Goal: Complete application form: Complete application form

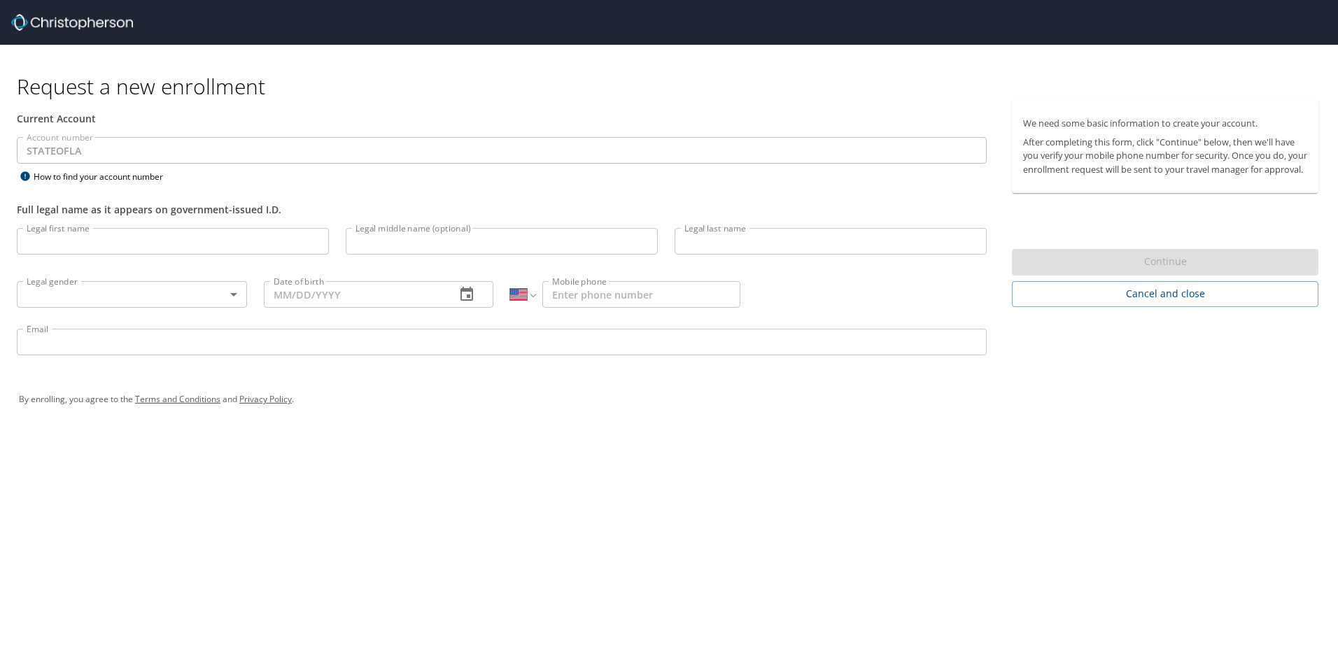
select select "US"
click at [103, 239] on input "Legal first name" at bounding box center [173, 241] width 312 height 27
type input "[PERSON_NAME]"
type input "Nezgodinsky"
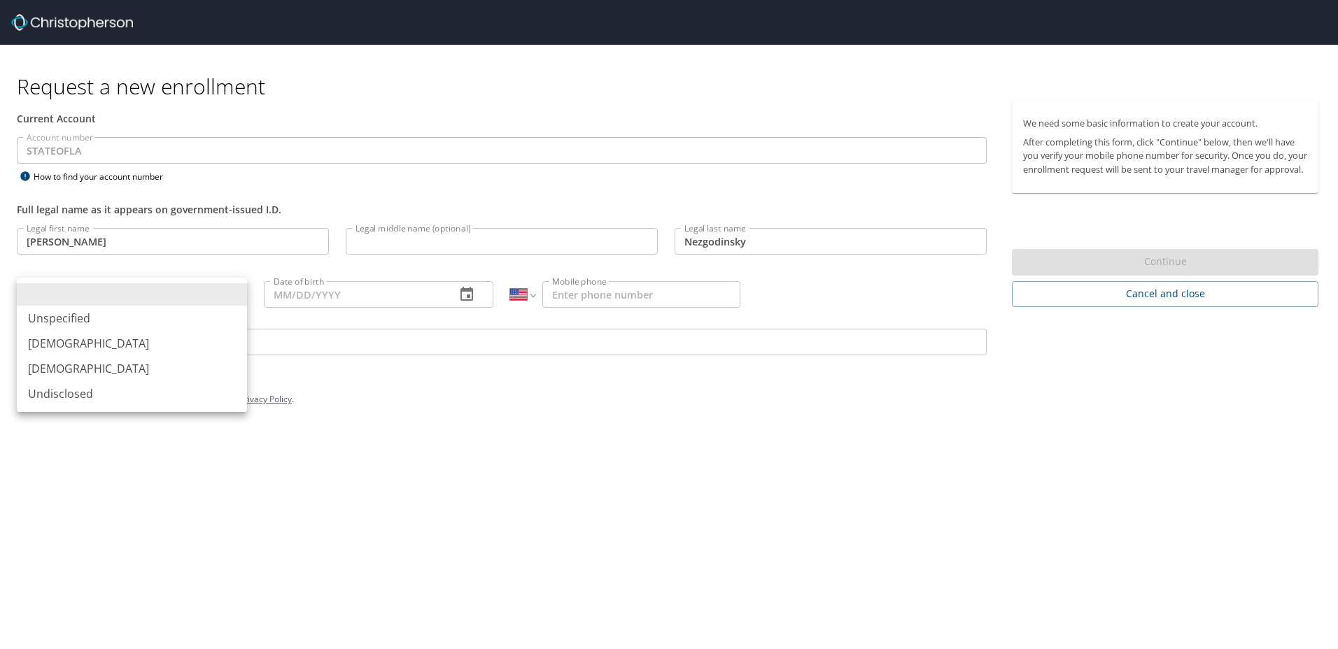
click at [166, 297] on body "Request a new enrollment Current Account Account number STATEOFLA Account numbe…" at bounding box center [669, 324] width 1338 height 649
click at [127, 340] on li "[DEMOGRAPHIC_DATA]" at bounding box center [132, 343] width 230 height 25
type input "[DEMOGRAPHIC_DATA]"
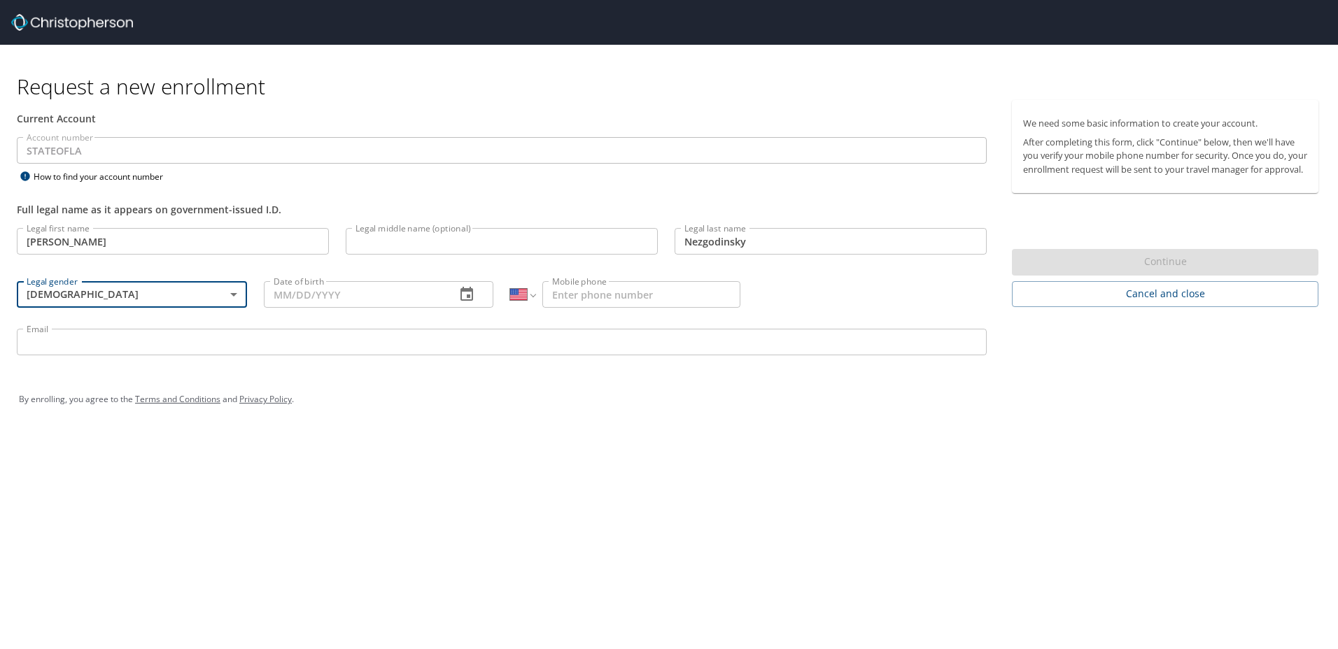
click at [463, 299] on icon "button" at bounding box center [466, 294] width 17 height 17
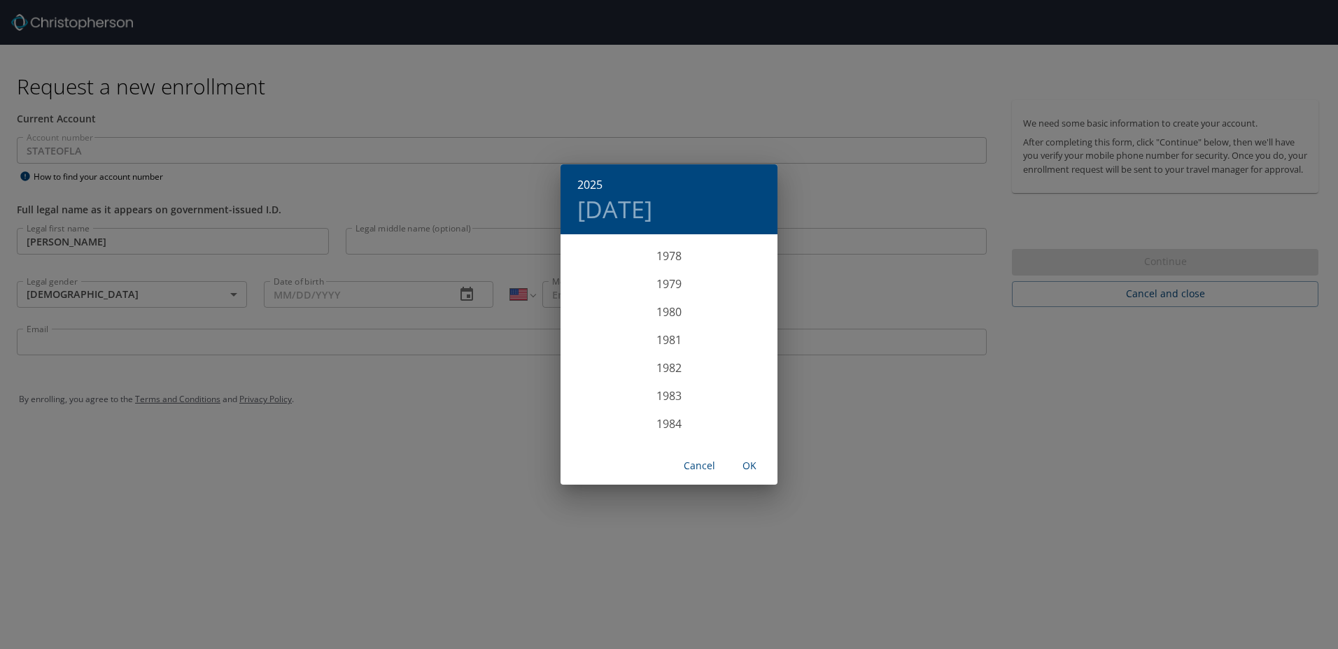
scroll to position [2183, 0]
click at [657, 277] on div "1978" at bounding box center [668, 278] width 217 height 28
click at [674, 418] on div "Nov" at bounding box center [668, 420] width 72 height 52
click at [752, 310] on p "4" at bounding box center [753, 308] width 5 height 9
click at [750, 467] on span "OK" at bounding box center [749, 466] width 34 height 17
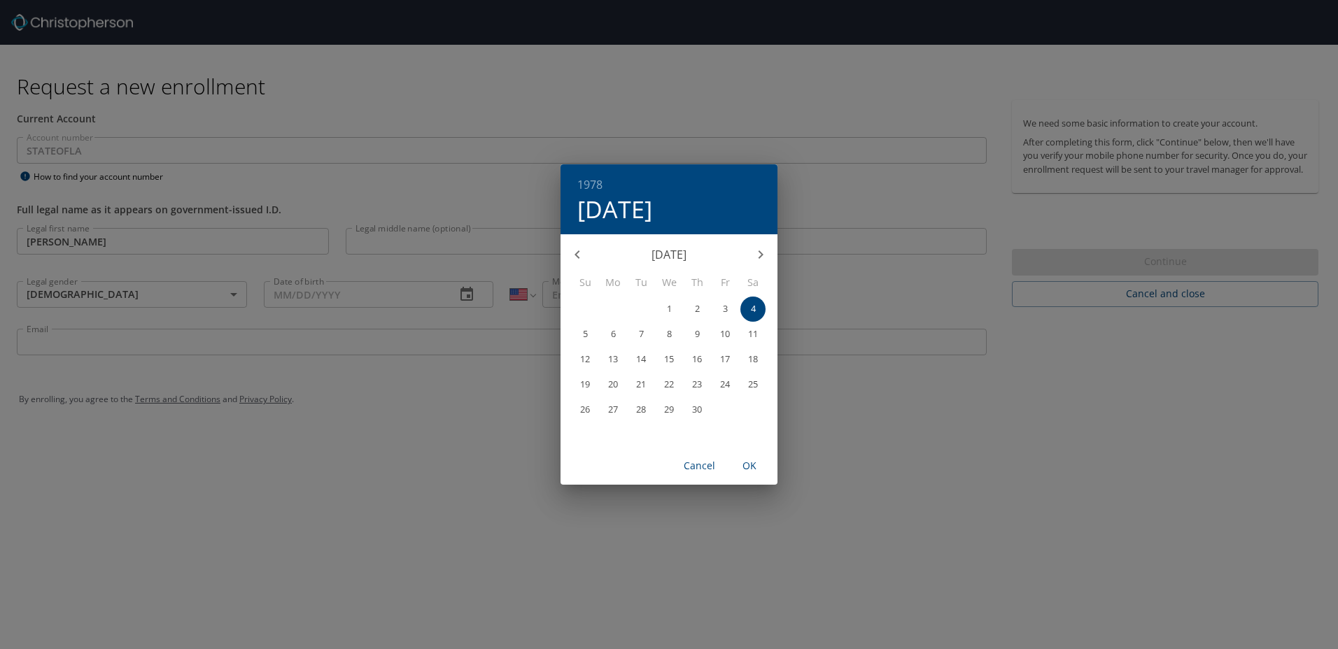
type input "[DATE]"
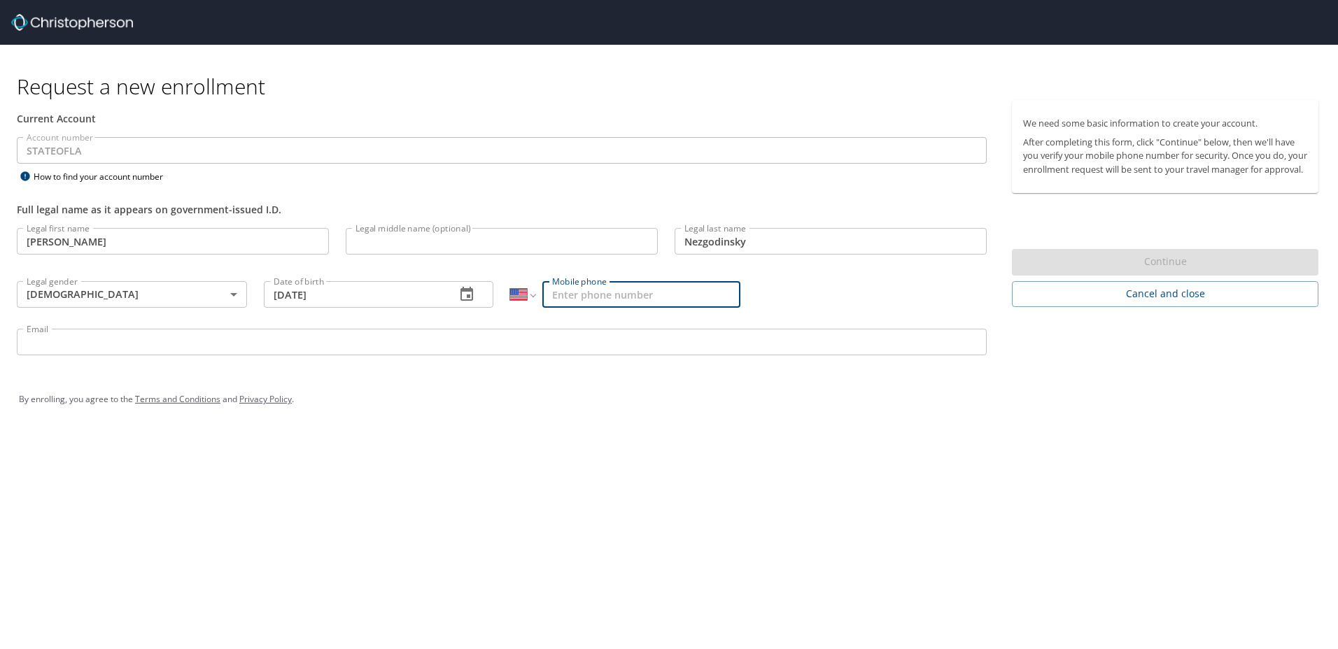
click at [595, 289] on input "Mobile phone" at bounding box center [641, 294] width 198 height 27
type input "[PHONE_NUMBER]"
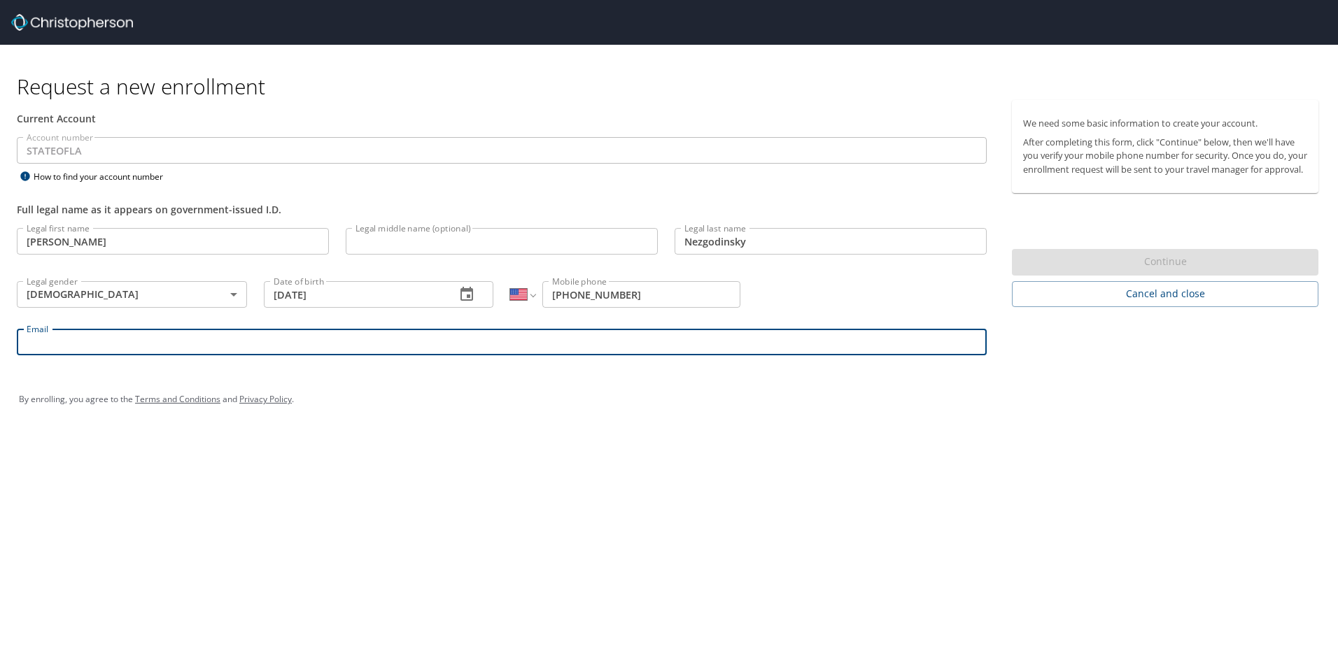
click at [41, 342] on input "Email" at bounding box center [502, 342] width 970 height 27
type input "[PERSON_NAME][EMAIL_ADDRESS][DOMAIN_NAME]"
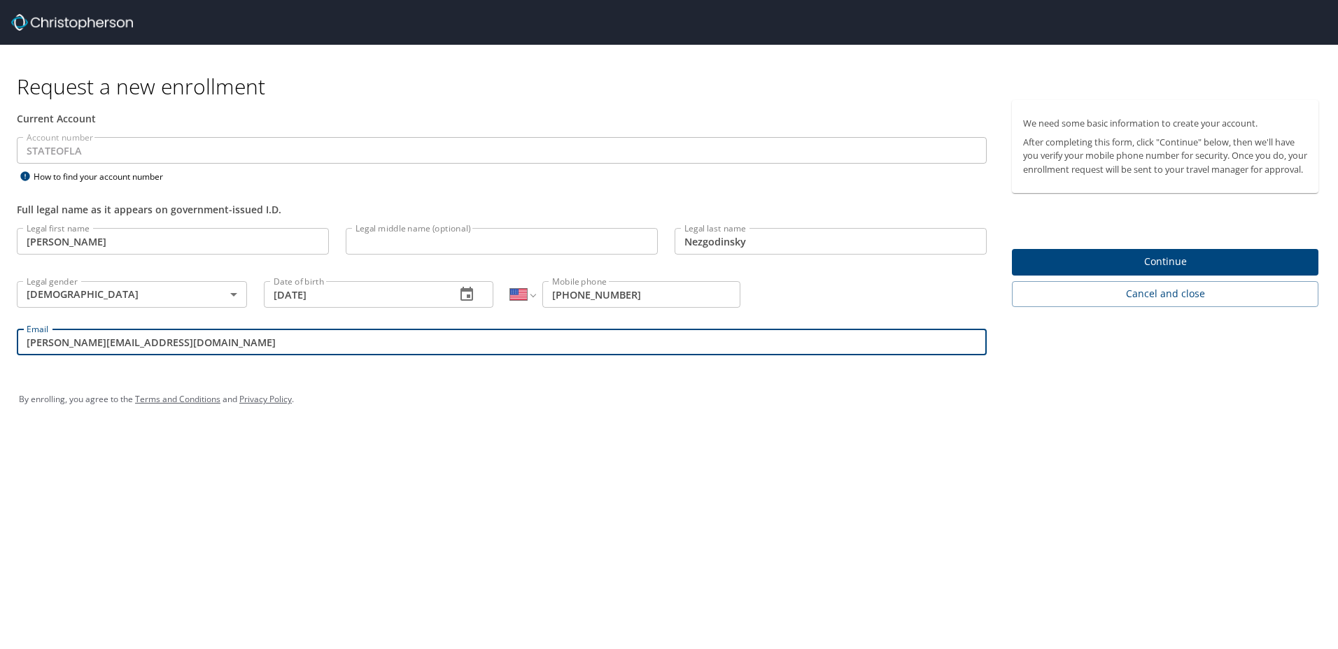
click at [544, 425] on div "By enrolling, you agree to the Terms and Conditions and Privacy Policy ." at bounding box center [668, 399] width 1321 height 63
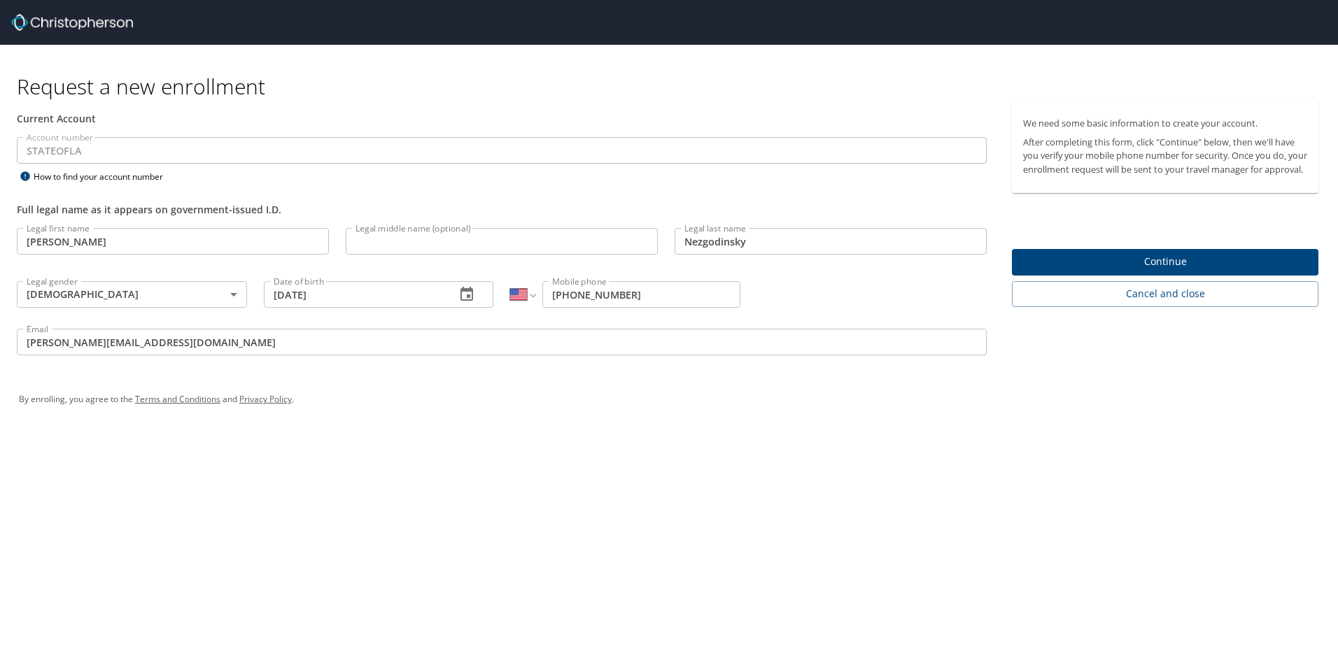
click at [1181, 271] on span "Continue" at bounding box center [1165, 261] width 284 height 17
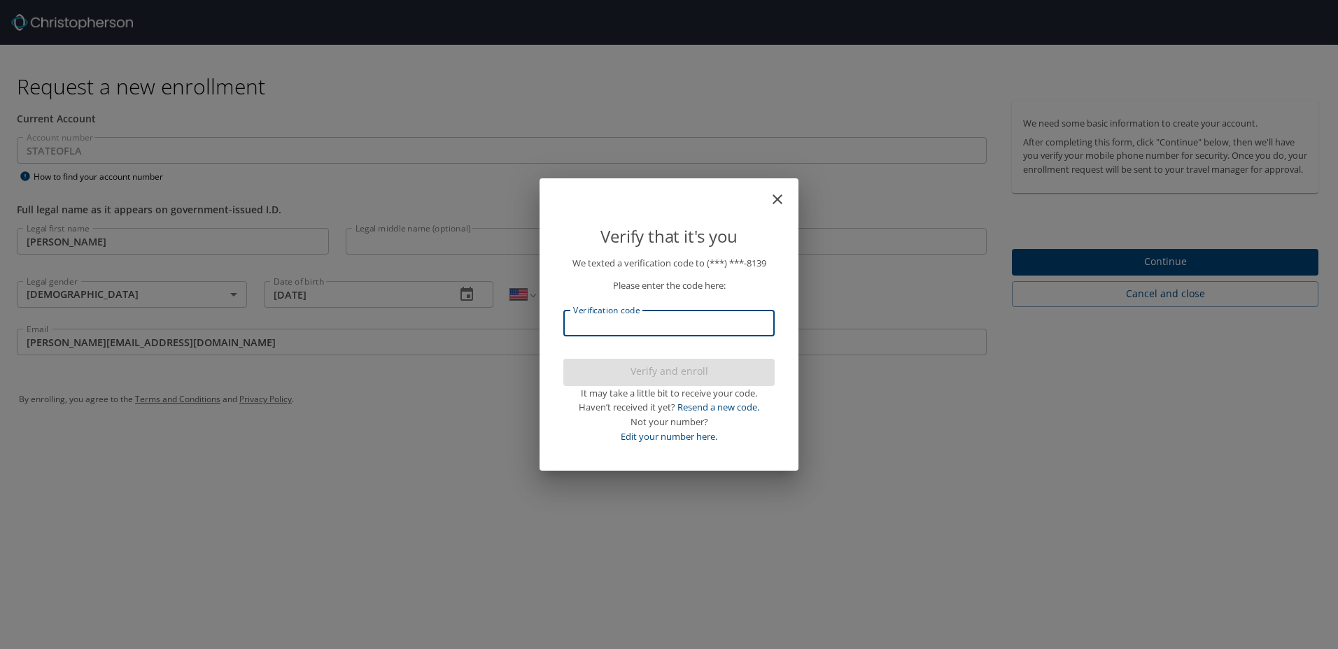
click at [691, 322] on input "Verification code" at bounding box center [668, 323] width 211 height 27
type input "421868"
click at [691, 371] on span "Verify and enroll" at bounding box center [668, 371] width 189 height 17
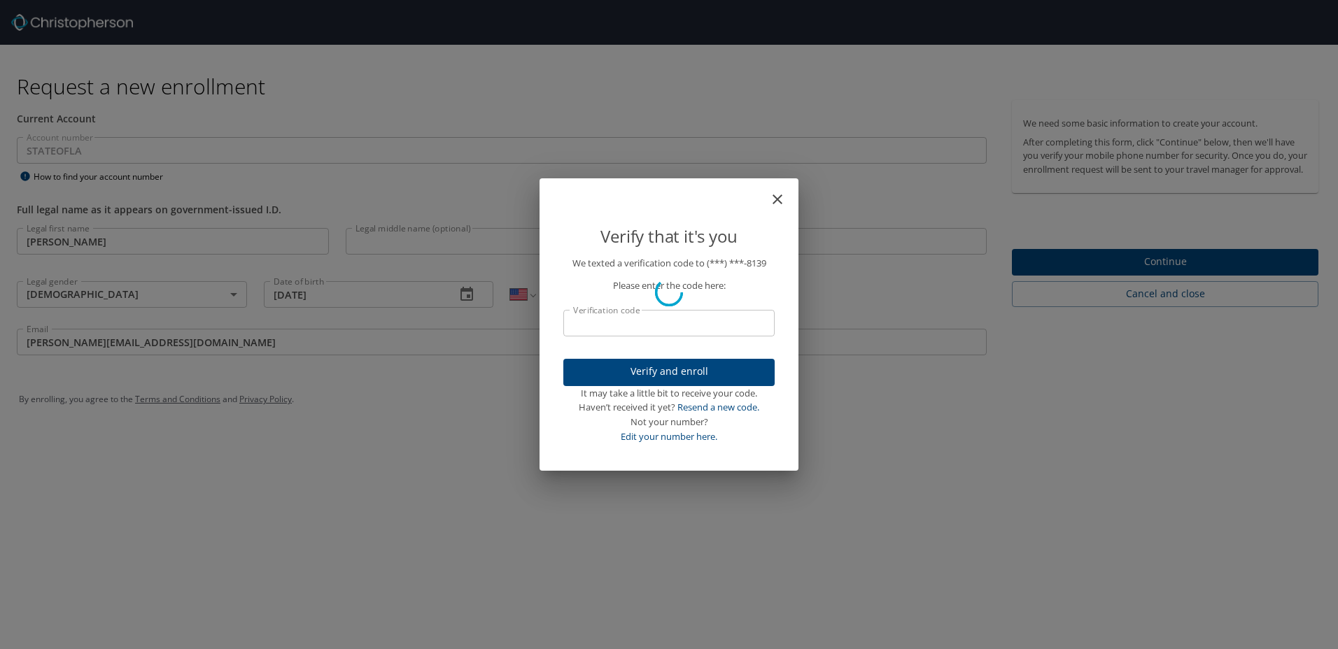
click at [1135, 280] on div "Verify that it's you We texted a verification code to (***) ***- 8139 Please en…" at bounding box center [669, 324] width 1338 height 649
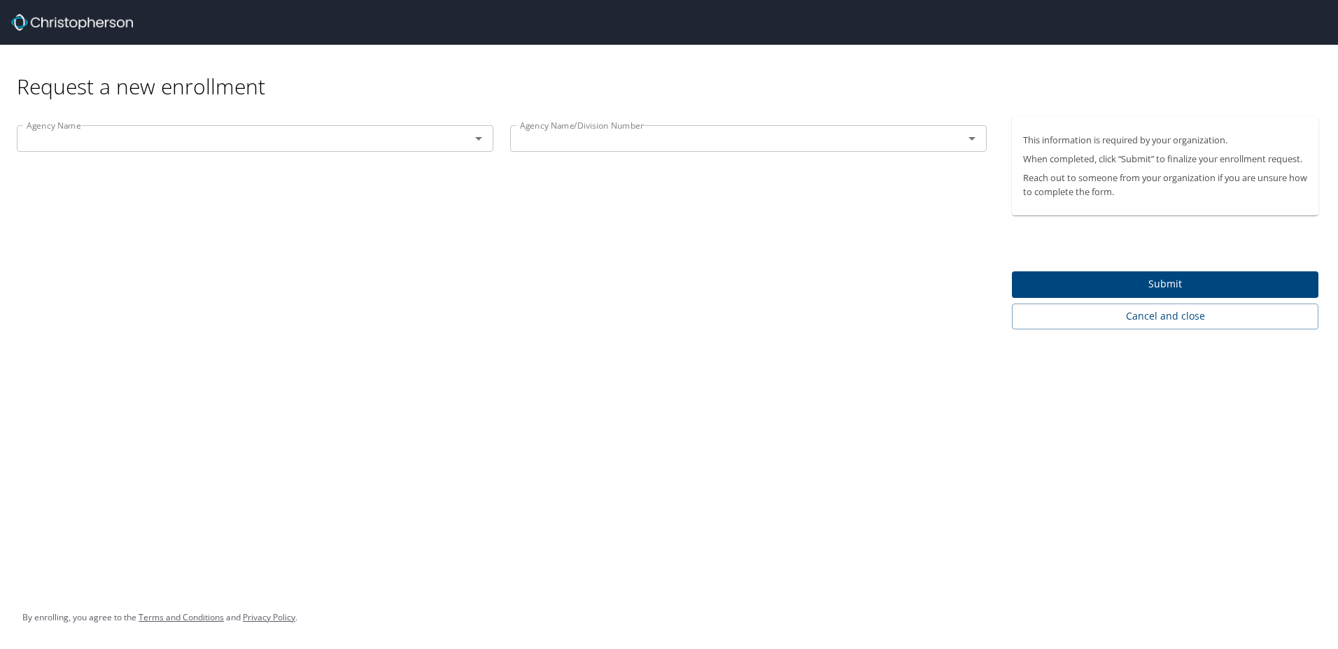
click at [196, 142] on input "text" at bounding box center [234, 138] width 427 height 18
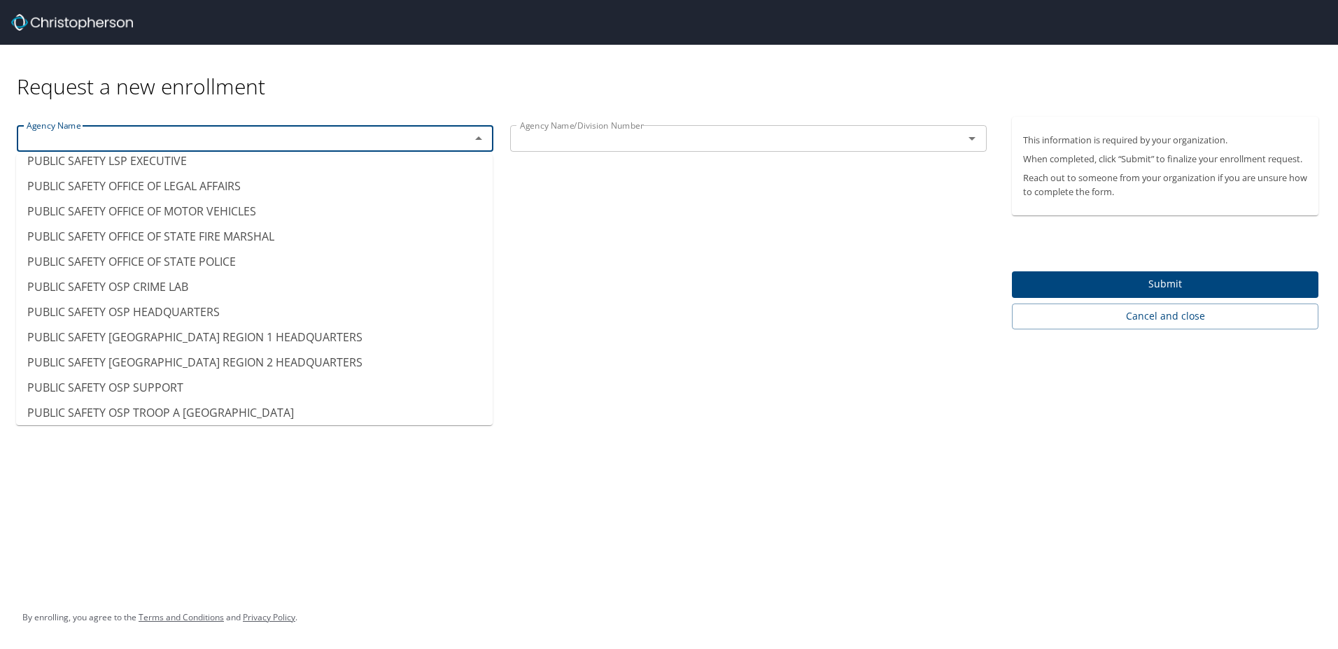
scroll to position [9304, 0]
click at [220, 339] on li "PUBLIC SAFETY [GEOGRAPHIC_DATA] REGION 1 HEADQUARTERS" at bounding box center [254, 337] width 476 height 25
type input "PUBLIC SAFETY [GEOGRAPHIC_DATA] REGION 1 HEADQUARTERS"
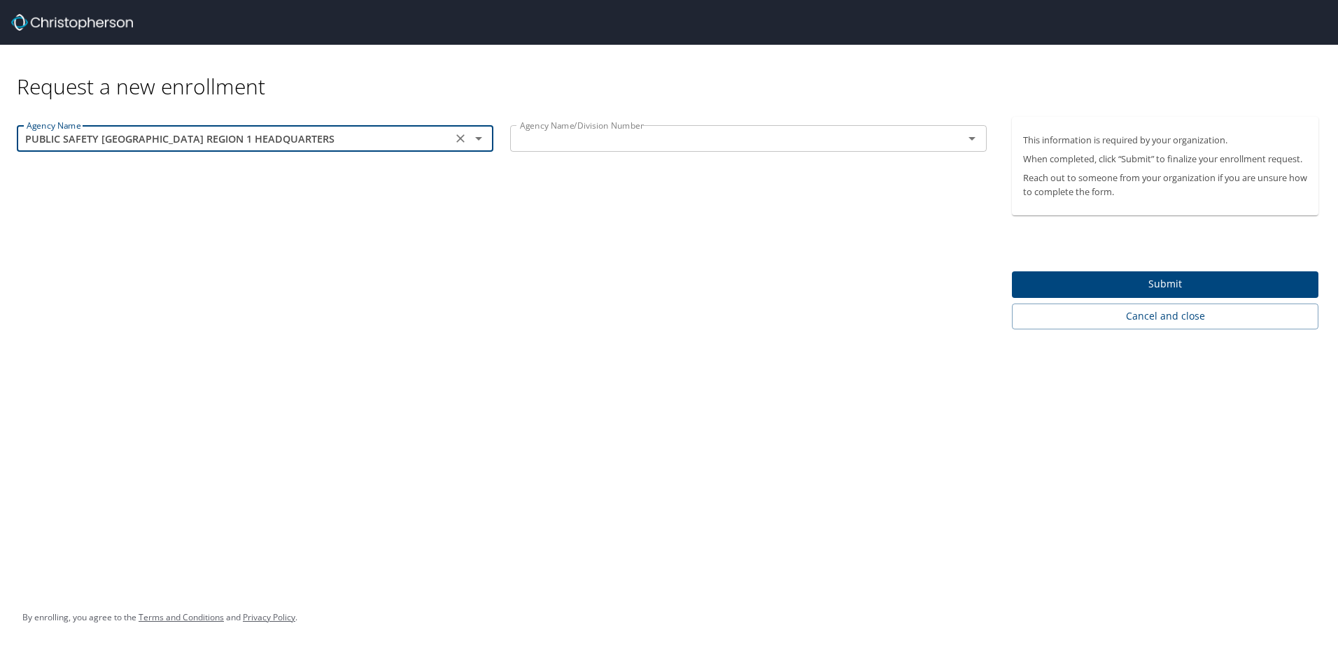
click at [621, 145] on input "text" at bounding box center [727, 138] width 427 height 18
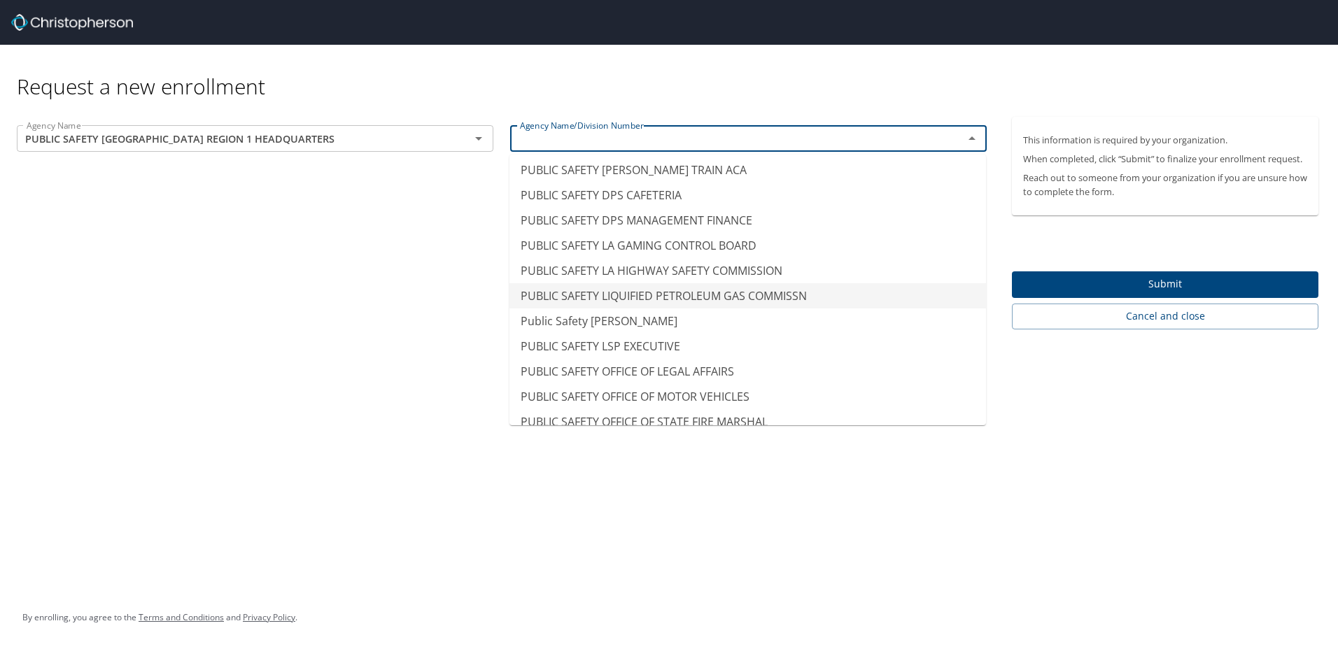
scroll to position [9024, 0]
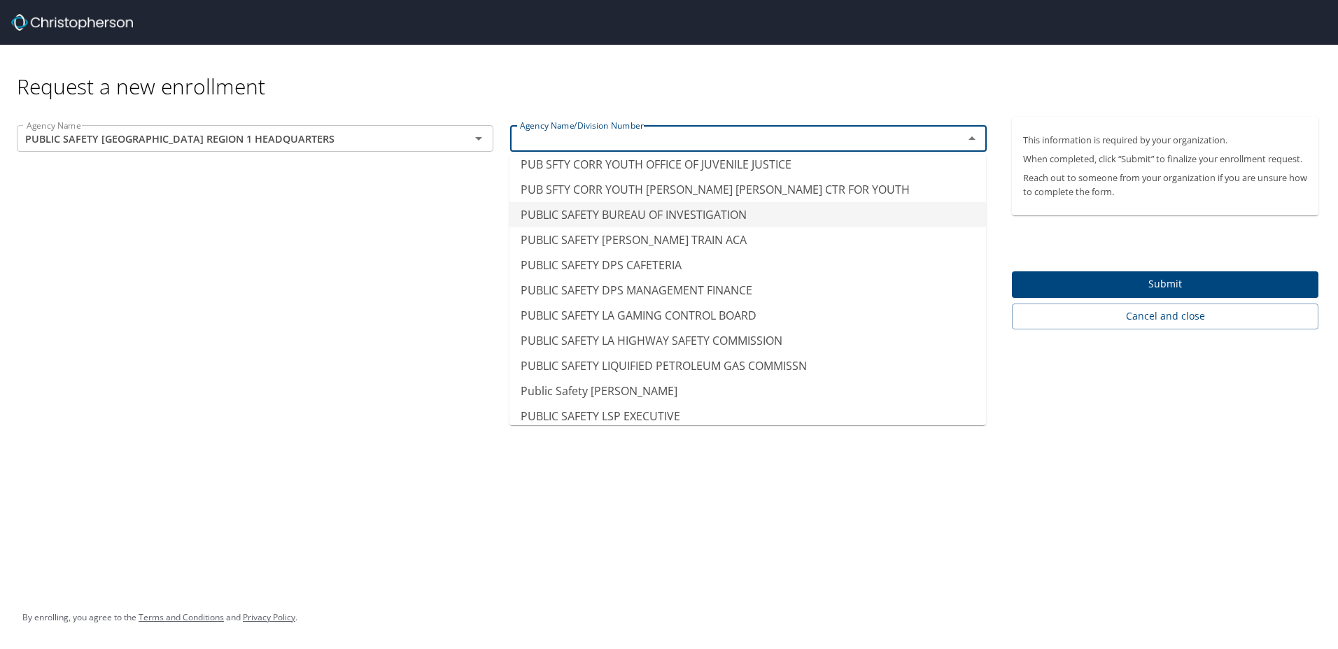
click at [736, 213] on li "PUBLIC SAFETY BUREAU OF INVESTIGATION" at bounding box center [747, 214] width 476 height 25
type input "PUBLIC SAFETY BUREAU OF INVESTIGATION"
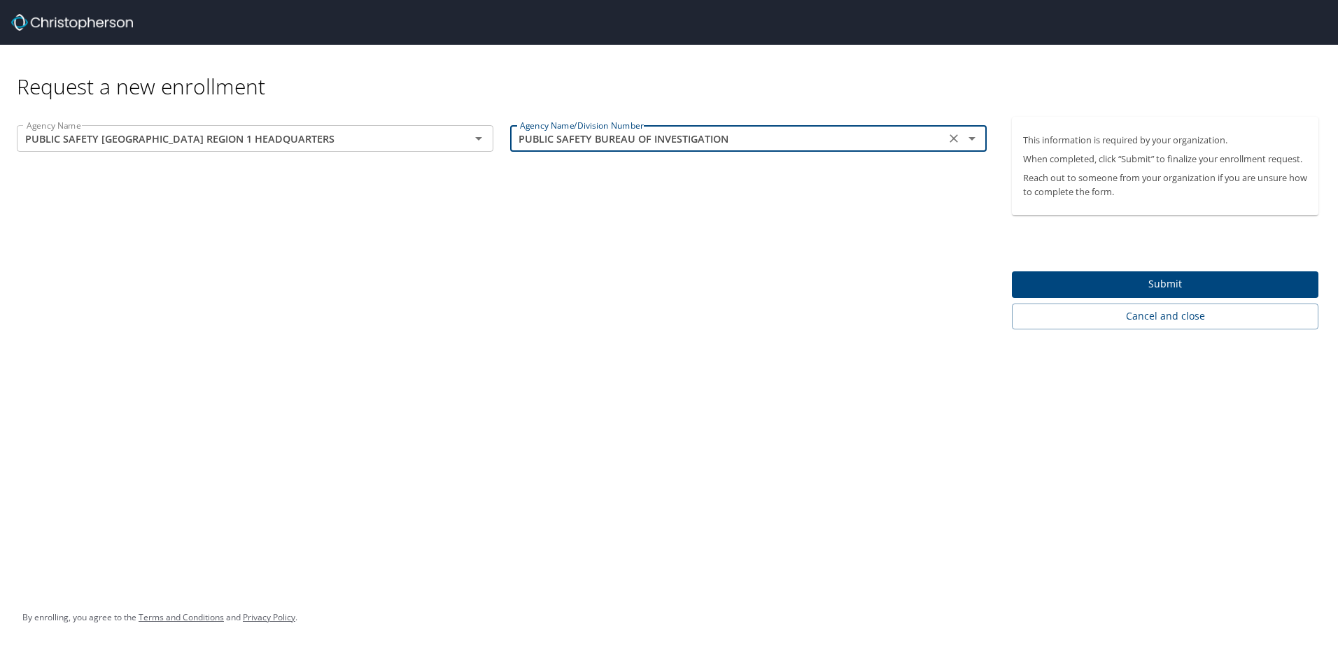
click at [530, 271] on div "Agency Name PUBLIC SAFETY OSP REGION 1 HEADQUARTERS Agency Name Agency Name/Div…" at bounding box center [501, 223] width 1003 height 213
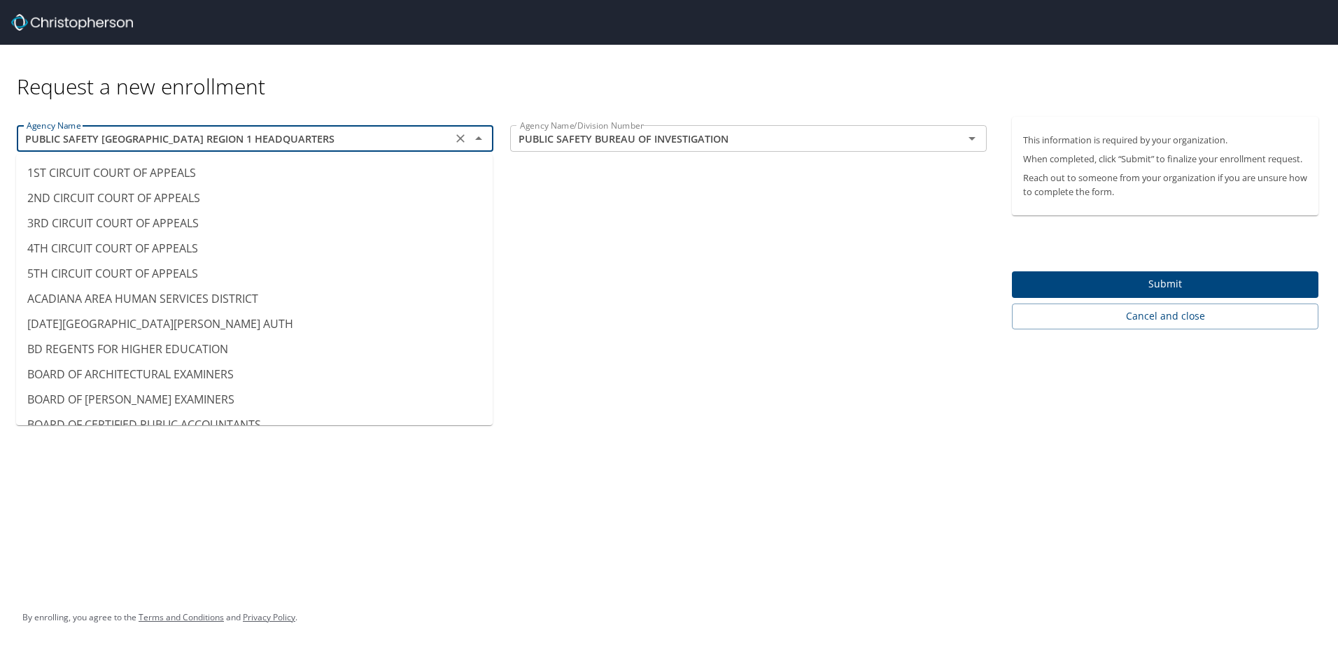
click at [336, 139] on input "PUBLIC SAFETY [GEOGRAPHIC_DATA] REGION 1 HEADQUARTERS" at bounding box center [234, 138] width 427 height 18
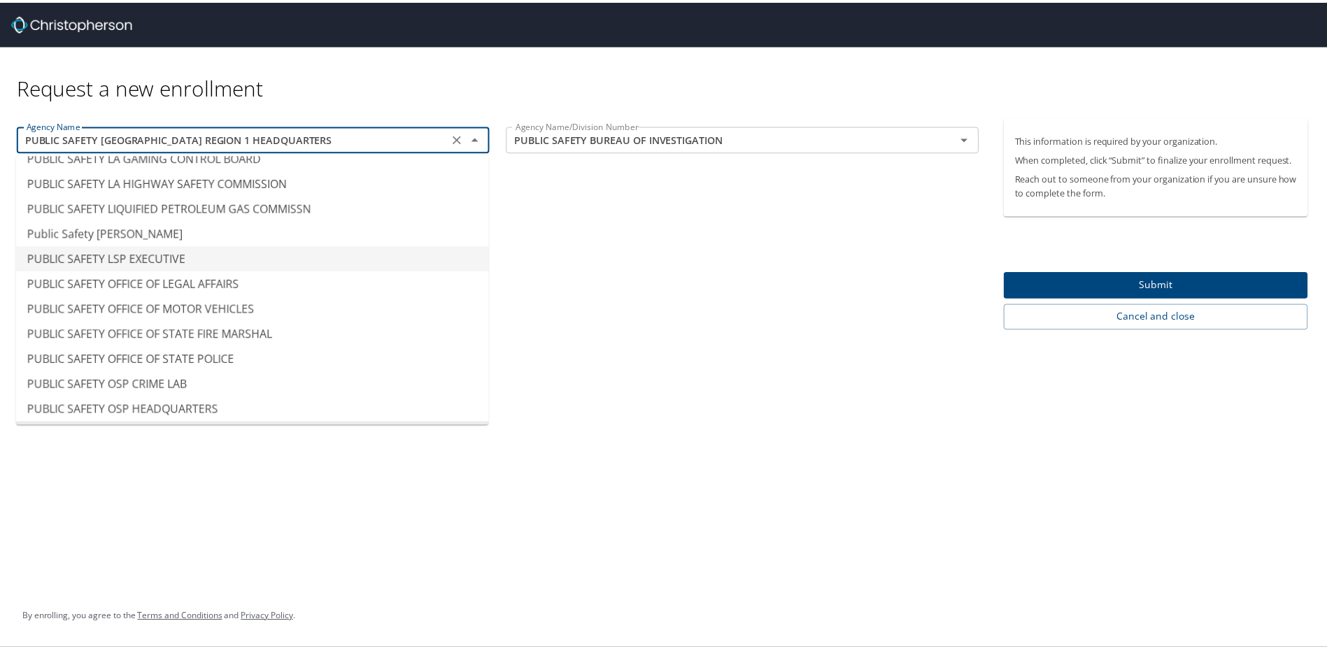
scroll to position [9232, 0]
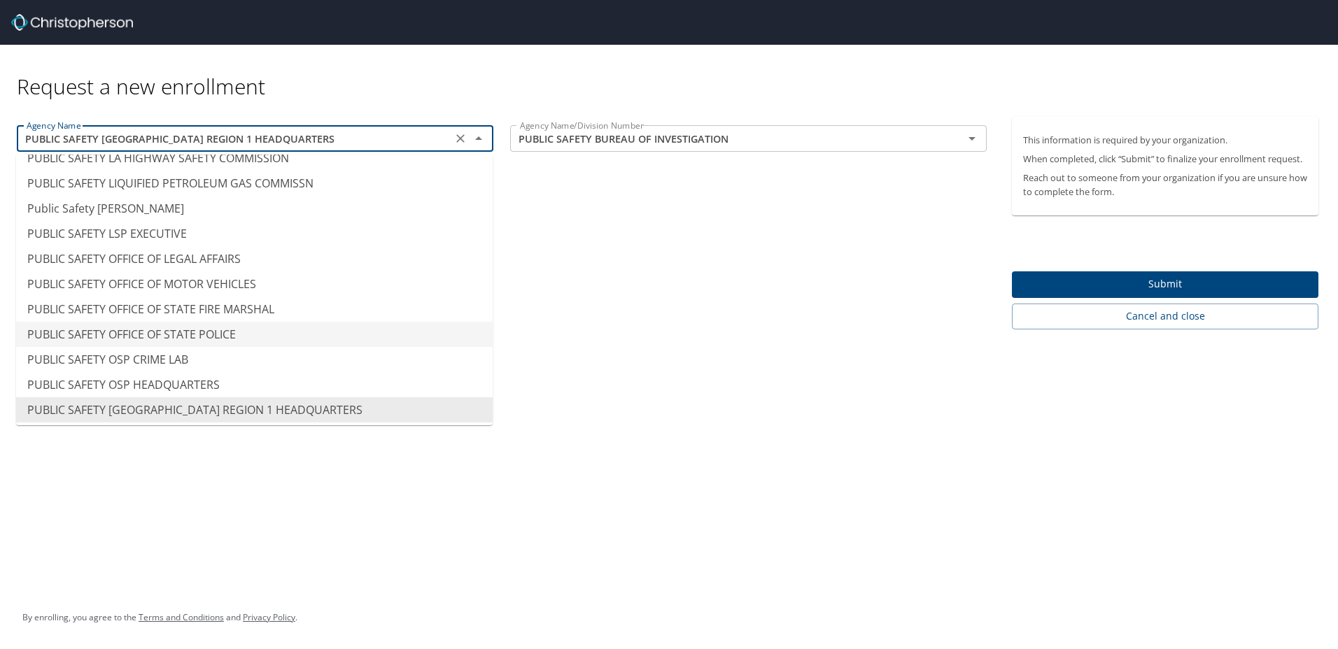
click at [323, 334] on li "PUBLIC SAFETY OFFICE OF STATE POLICE" at bounding box center [254, 334] width 476 height 25
type input "PUBLIC SAFETY OFFICE OF STATE POLICE"
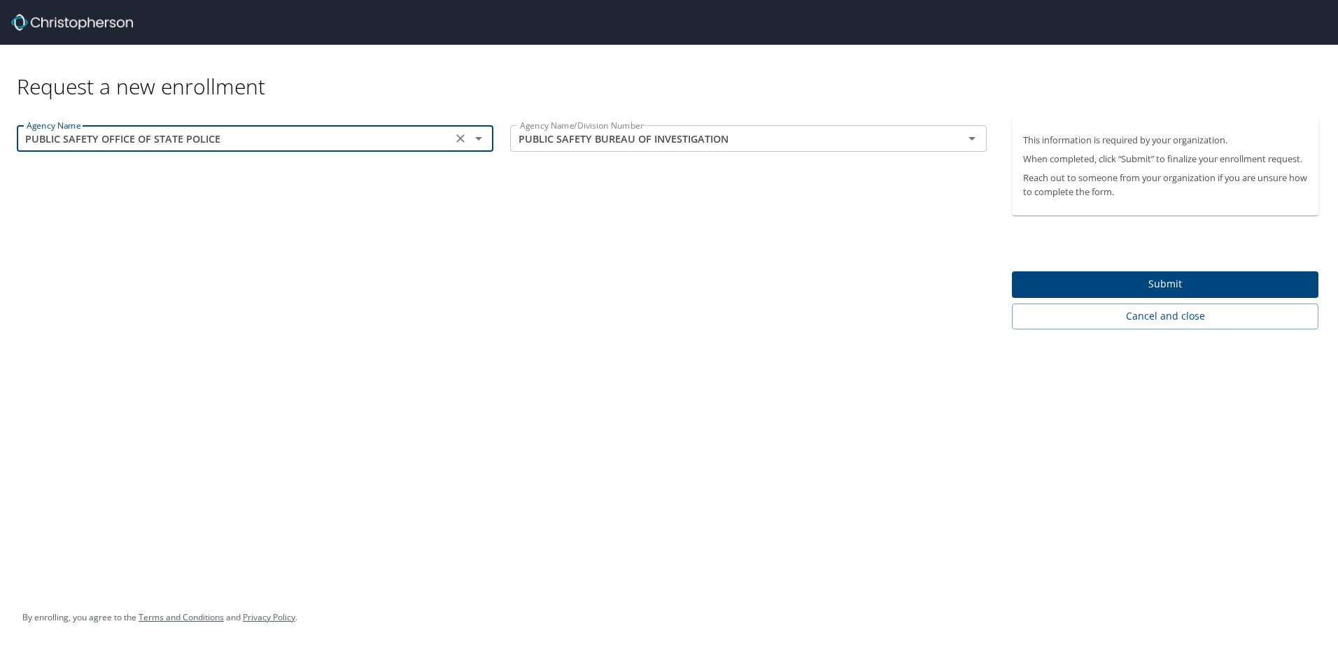
click at [553, 288] on div "Agency Name PUBLIC SAFETY OFFICE OF STATE POLICE Agency Name Agency Name/Divisi…" at bounding box center [501, 223] width 1003 height 213
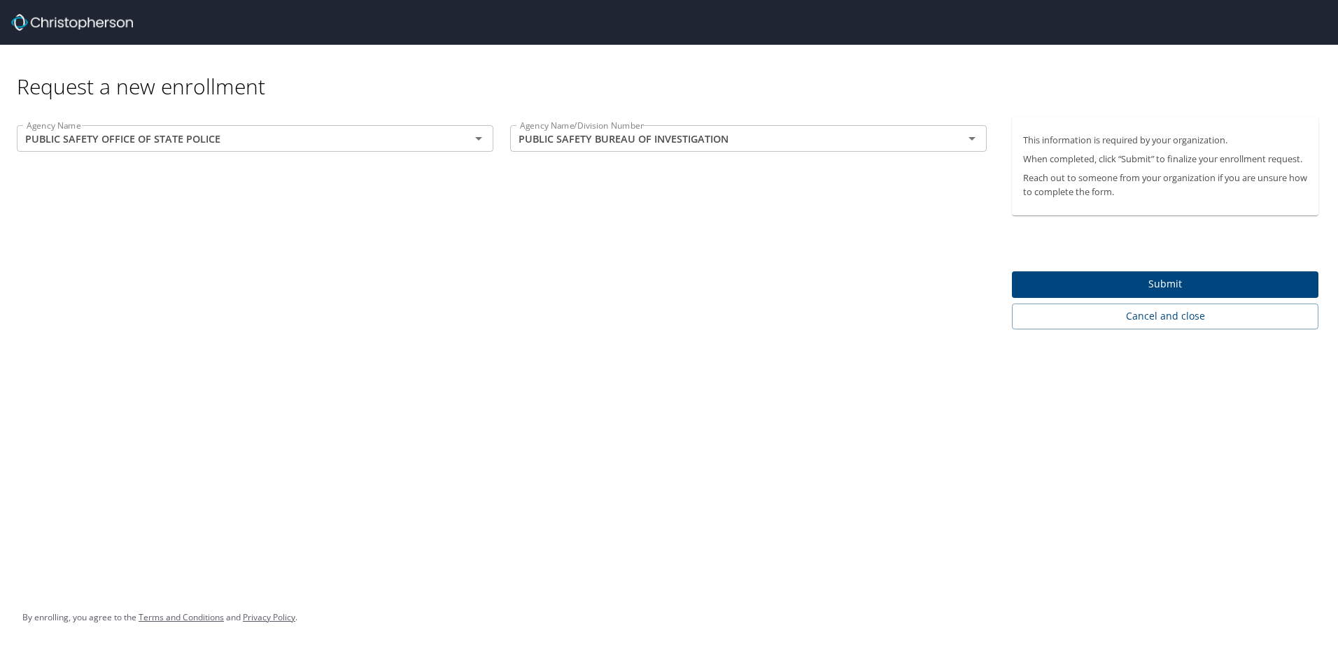
click at [1156, 281] on span "Submit" at bounding box center [1165, 284] width 284 height 17
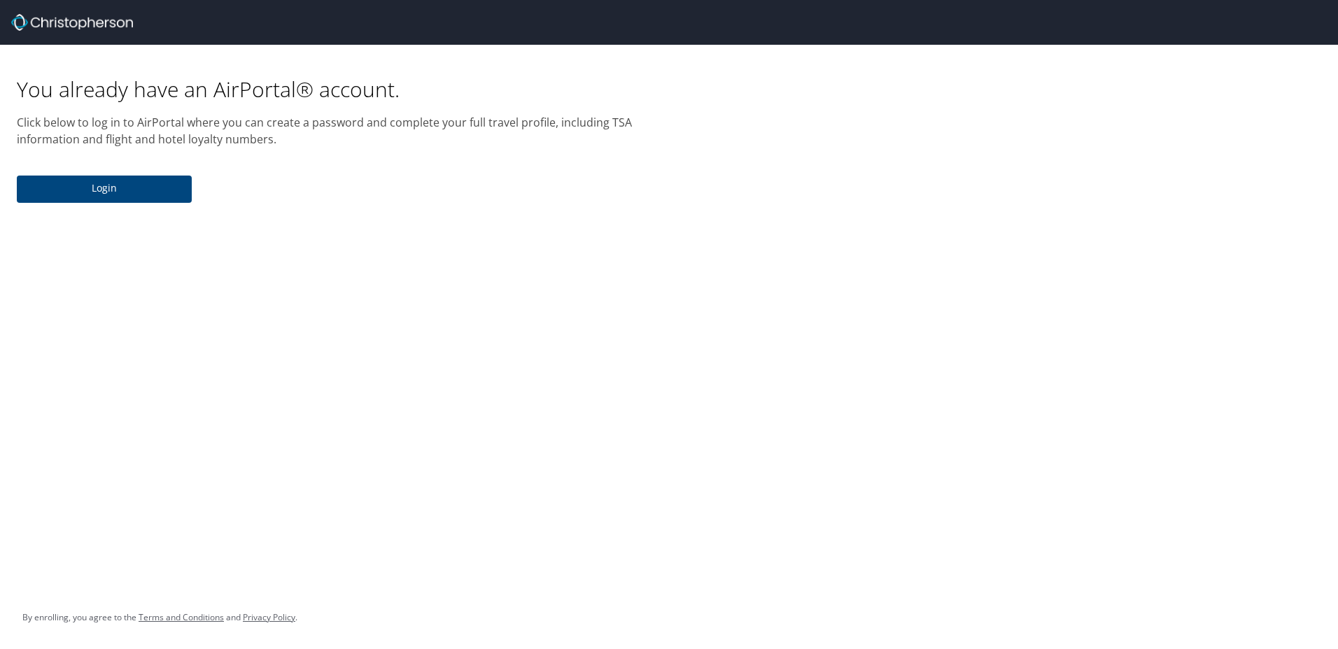
click at [122, 192] on span "Login" at bounding box center [104, 188] width 153 height 17
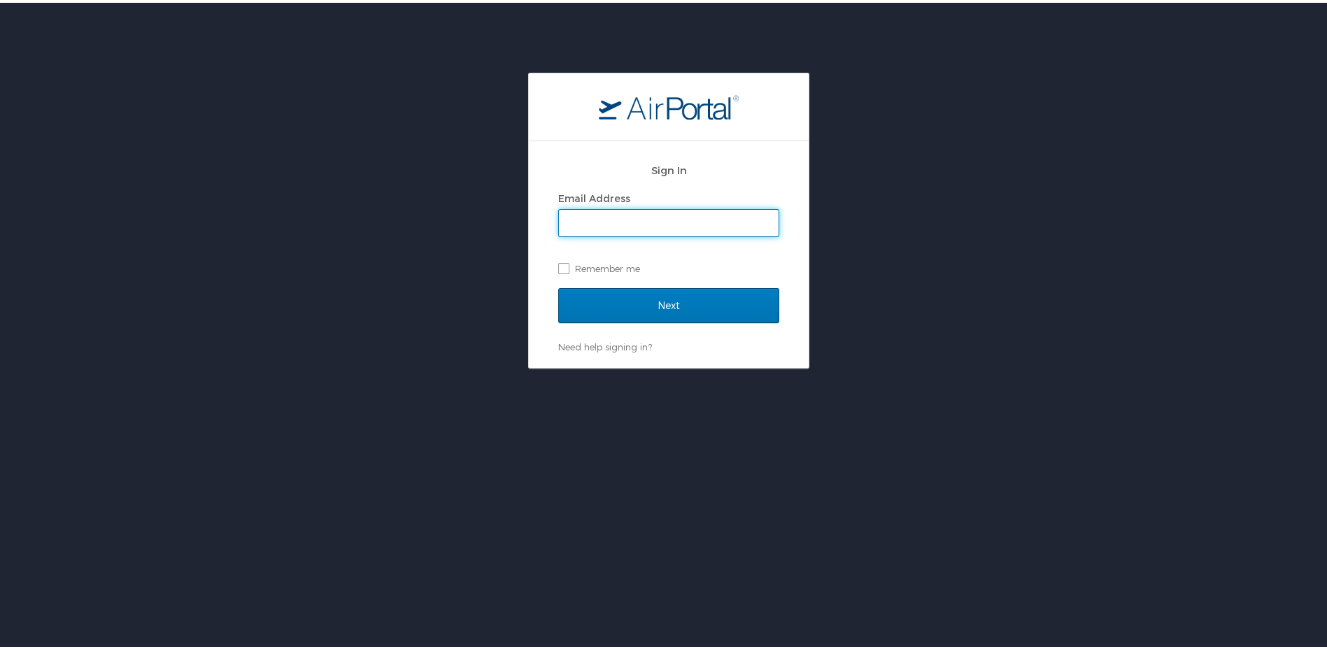
type input "[PERSON_NAME][EMAIL_ADDRESS][DOMAIN_NAME]"
click at [558, 262] on label "Remember me" at bounding box center [668, 265] width 221 height 21
click at [558, 262] on input "Remember me" at bounding box center [562, 264] width 9 height 9
checkbox input "true"
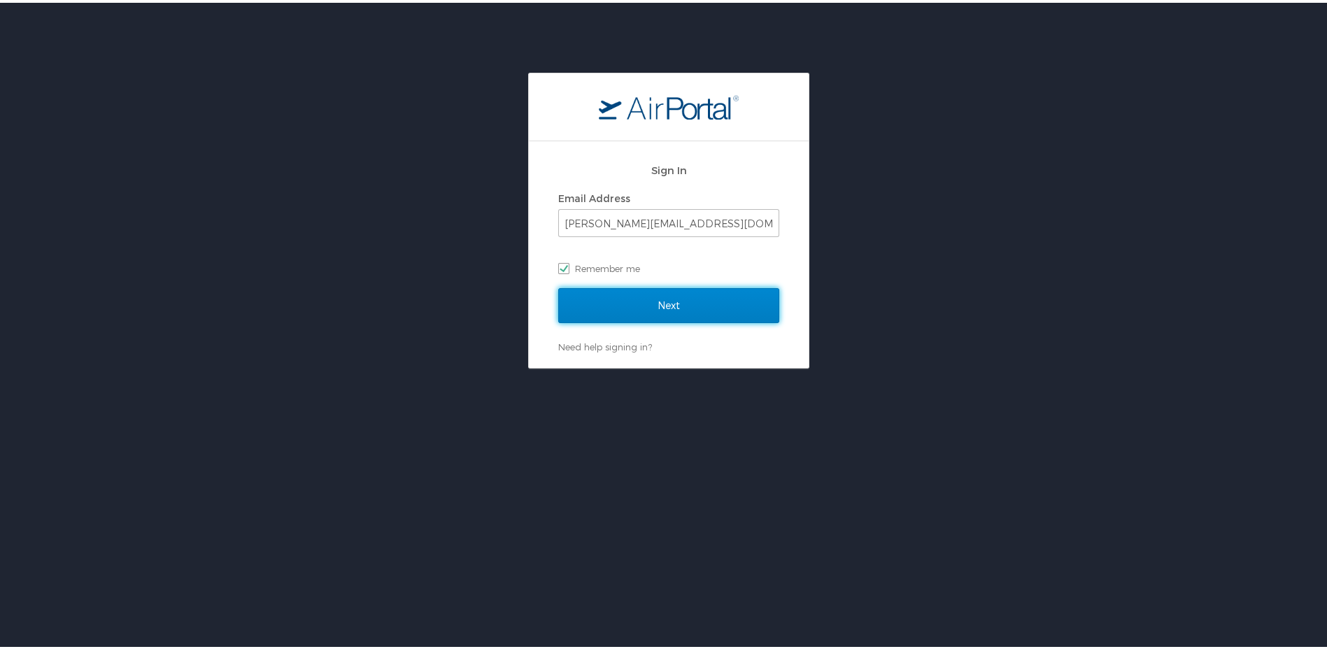
click at [641, 316] on input "Next" at bounding box center [668, 302] width 221 height 35
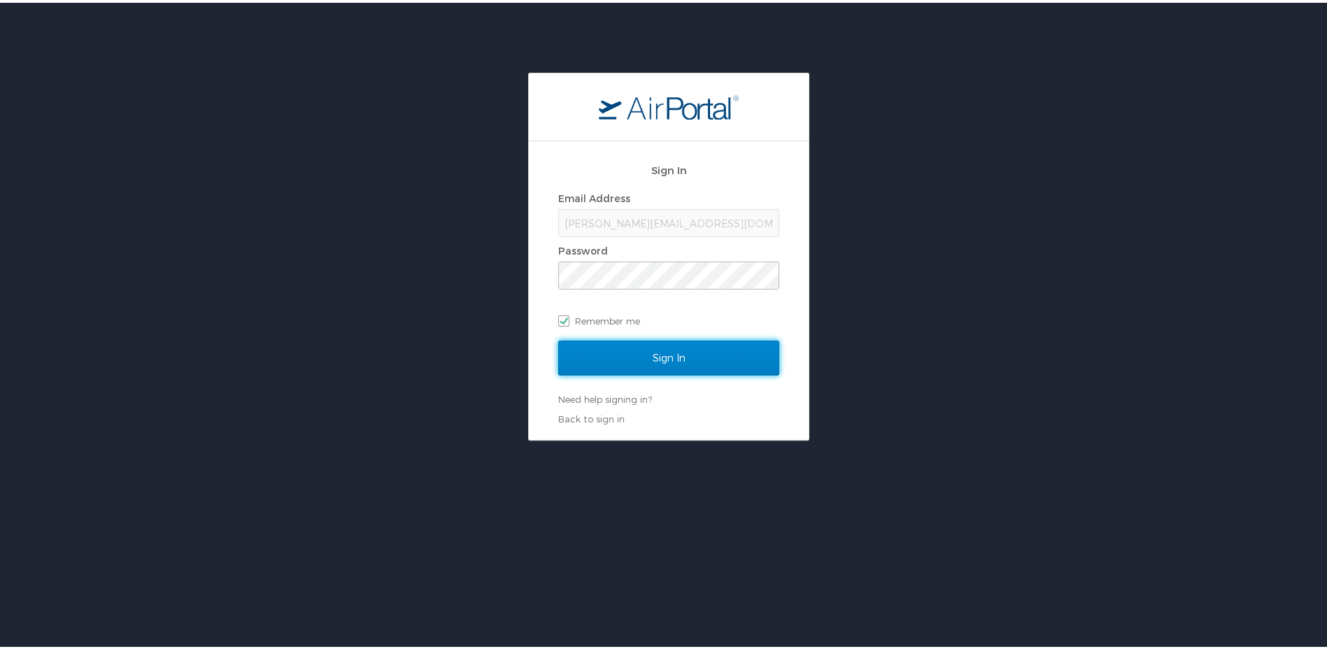
click at [658, 347] on input "Sign In" at bounding box center [668, 355] width 221 height 35
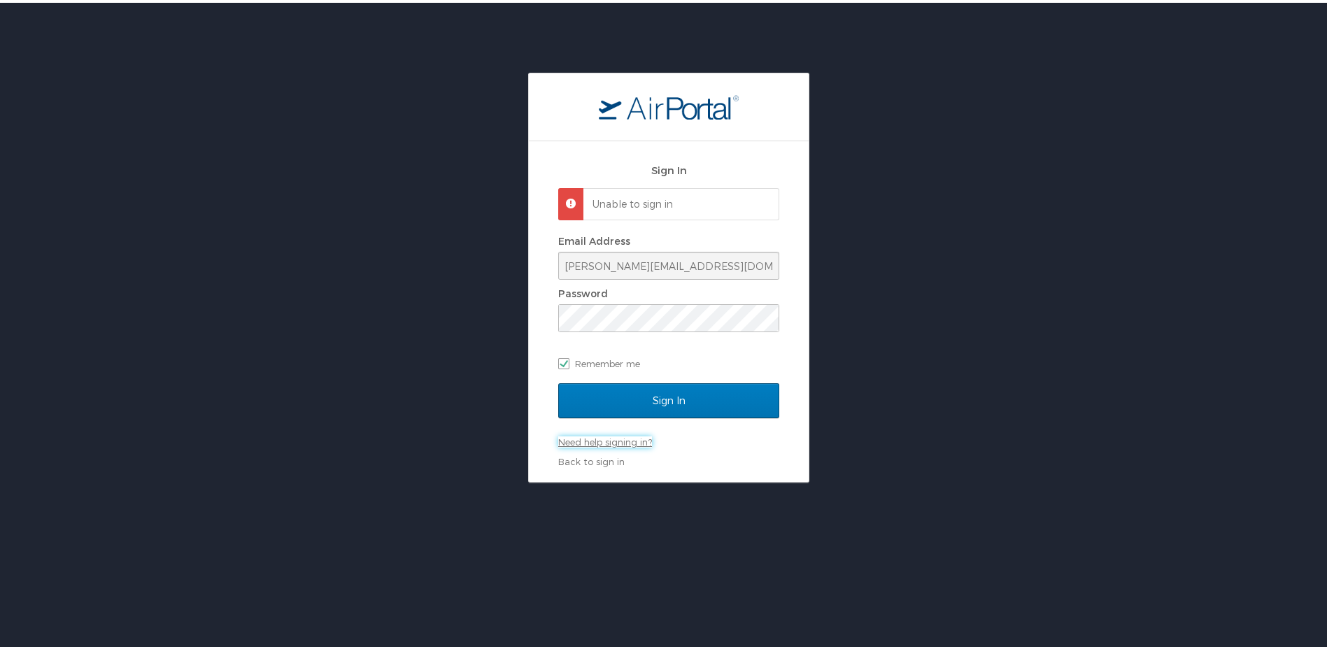
click at [616, 440] on link "Need help signing in?" at bounding box center [605, 439] width 94 height 11
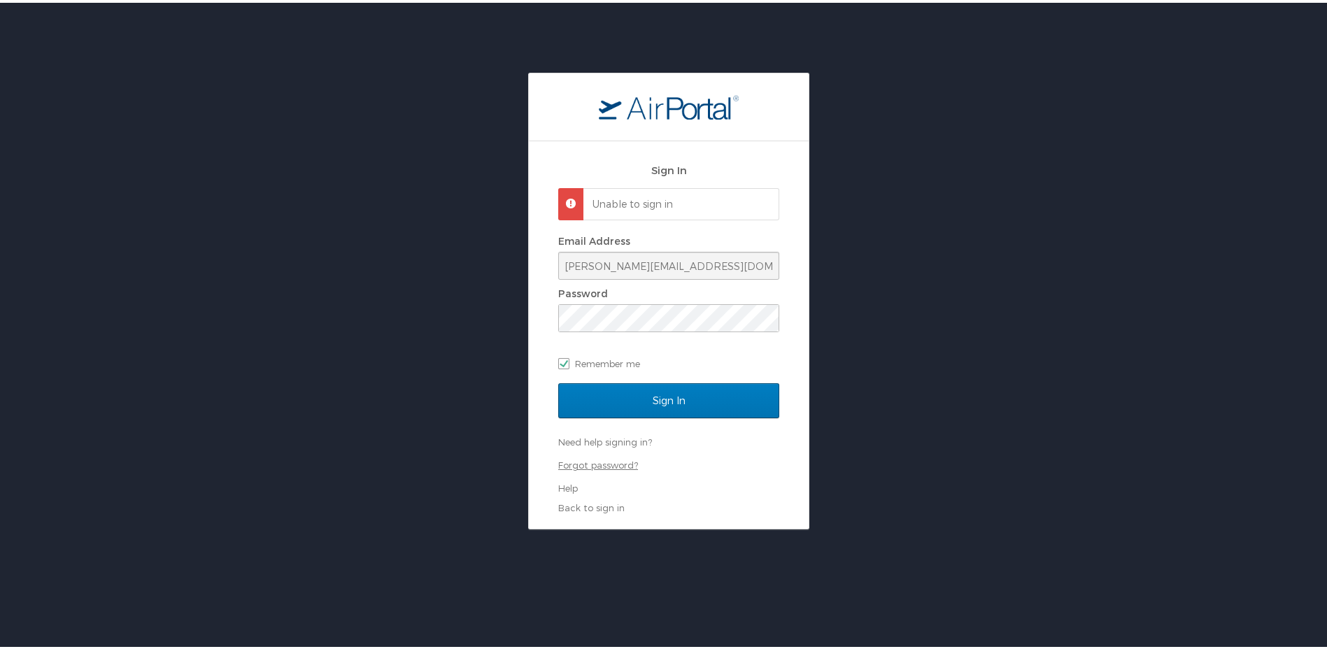
click at [604, 462] on link "Forgot password?" at bounding box center [598, 462] width 80 height 11
